Goal: Use online tool/utility: Use online tool/utility

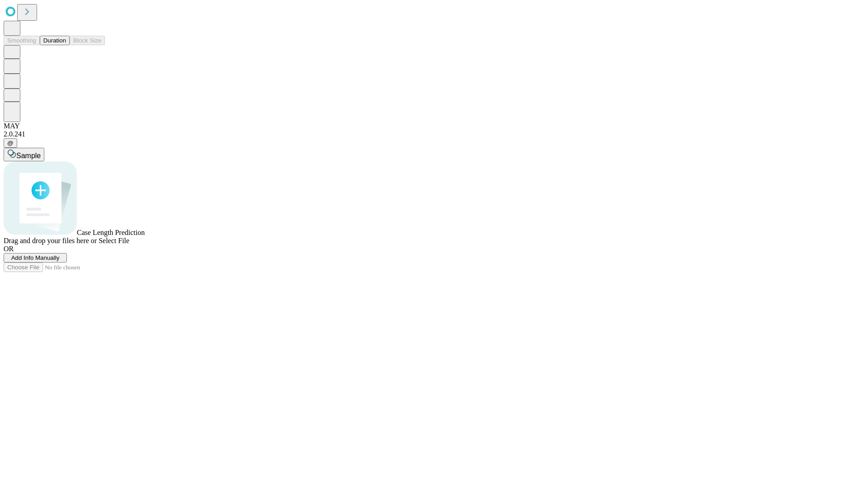
click at [66, 45] on button "Duration" at bounding box center [55, 40] width 30 height 9
click at [129, 244] on span "Select File" at bounding box center [114, 241] width 31 height 8
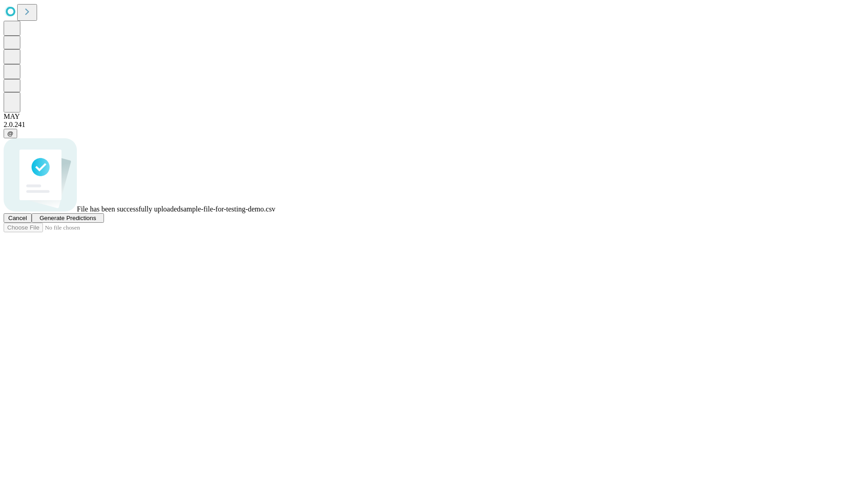
click at [96, 221] on span "Generate Predictions" at bounding box center [67, 218] width 56 height 7
